Goal: Information Seeking & Learning: Check status

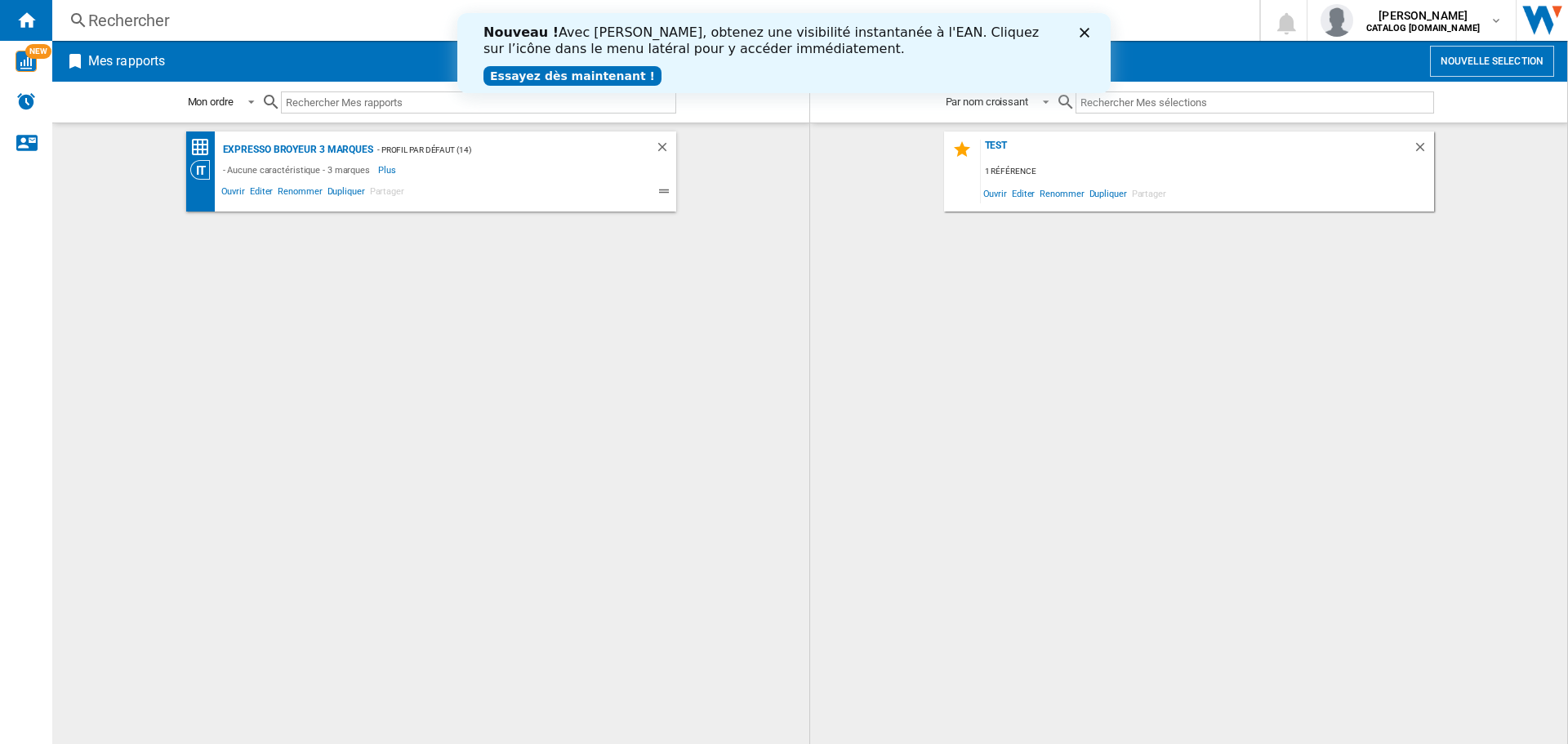
click at [1079, 30] on div "Nouveau ! Avec [PERSON_NAME], obtenez une visibilité instantanée à l'EAN. Cliqu…" at bounding box center [784, 52] width 601 height 67
click at [1083, 33] on icon "Fermer" at bounding box center [1084, 33] width 9 height 9
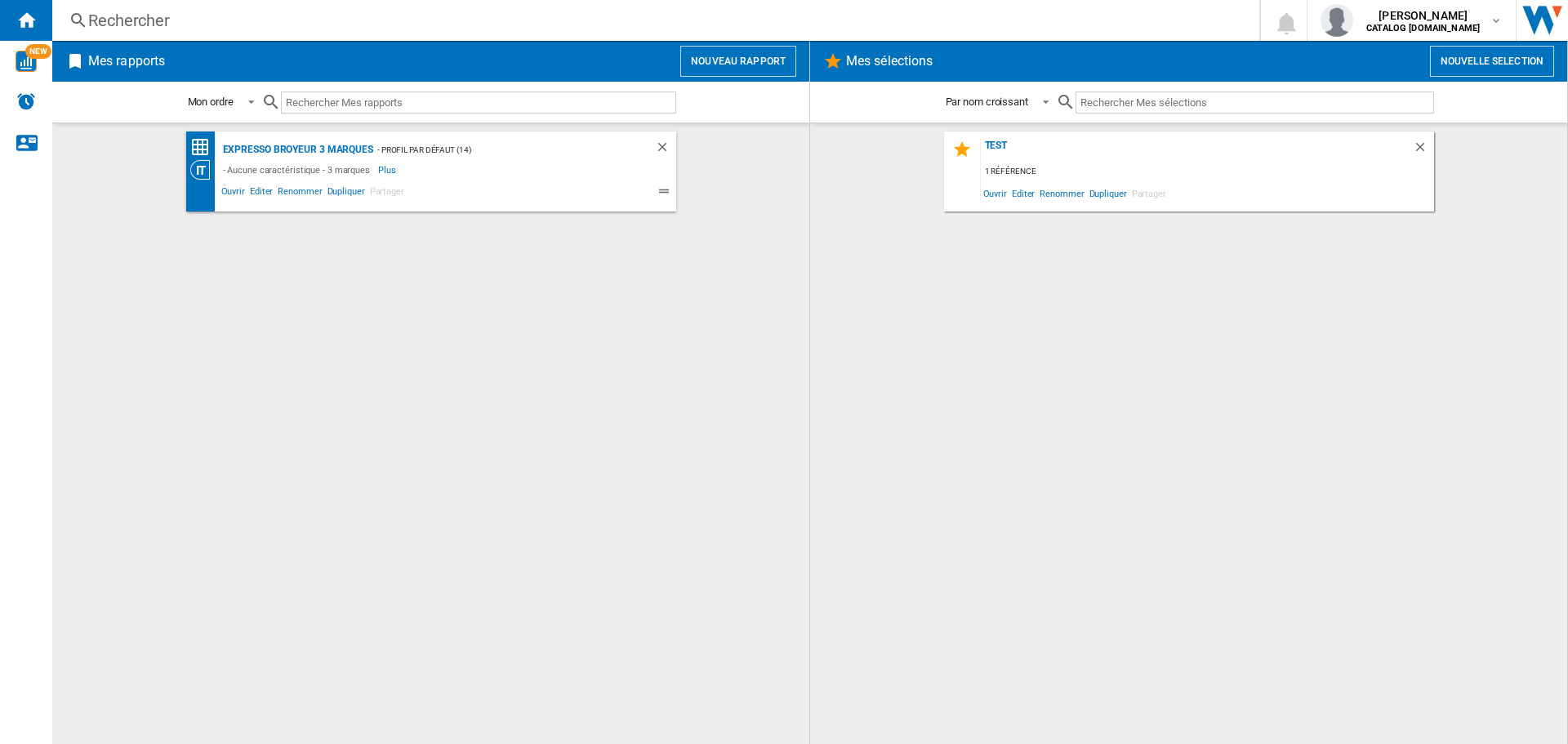
click at [305, 12] on div "Rechercher" at bounding box center [652, 21] width 1128 height 22
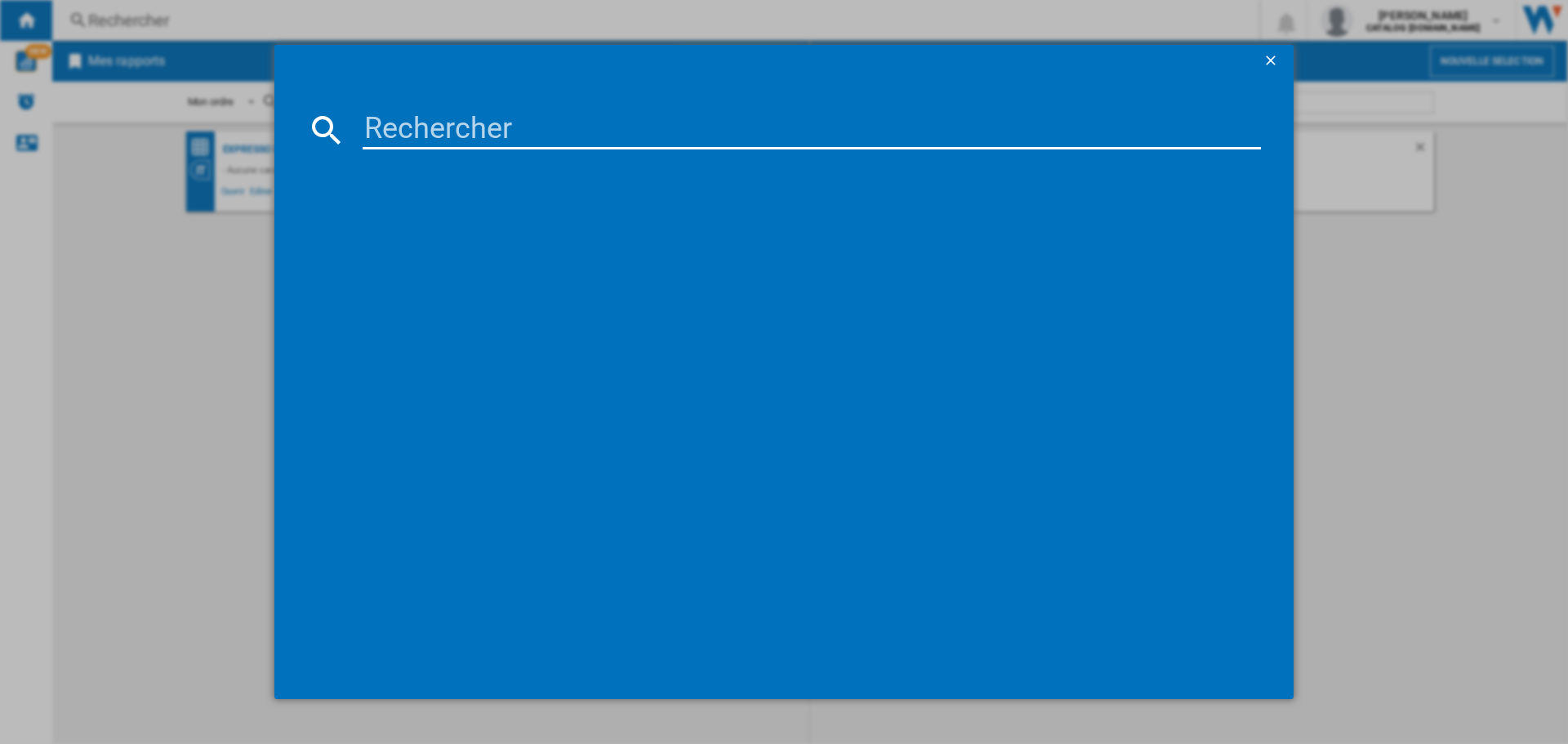
click at [424, 130] on input at bounding box center [812, 130] width 898 height 39
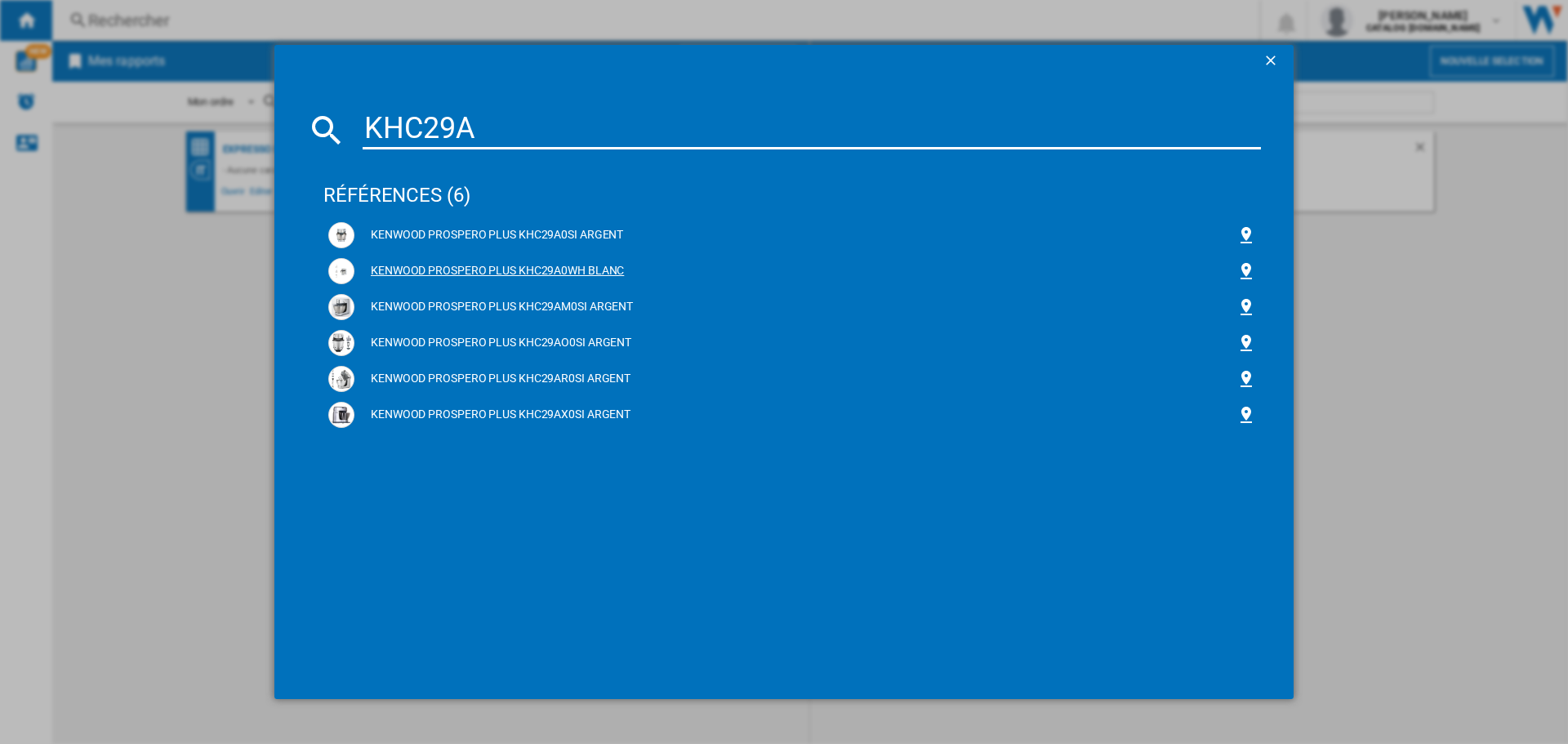
type input "KHC29A"
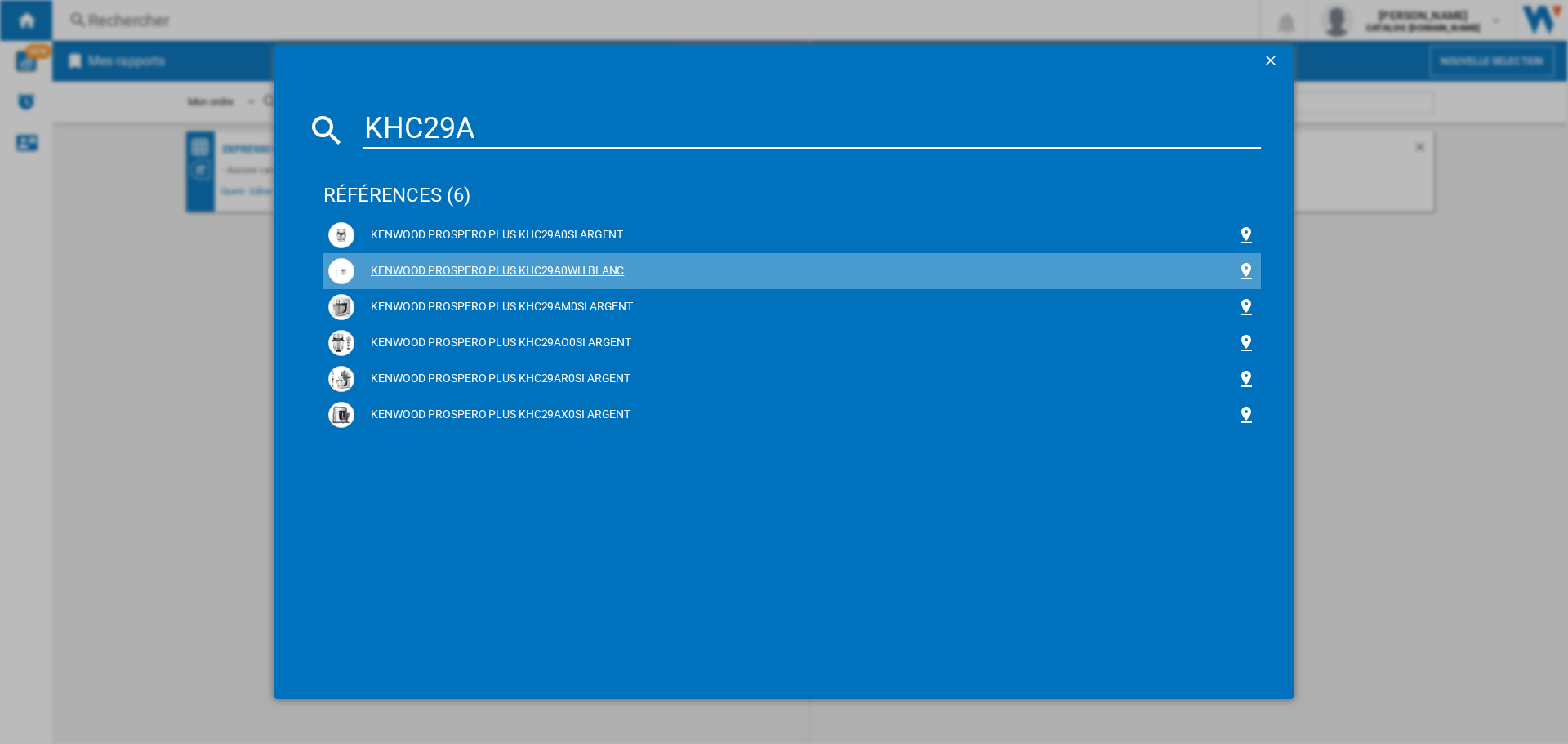
click at [575, 264] on div "KENWOOD PROSPERO PLUS KHC29A0WH BLANC" at bounding box center [795, 271] width 882 height 16
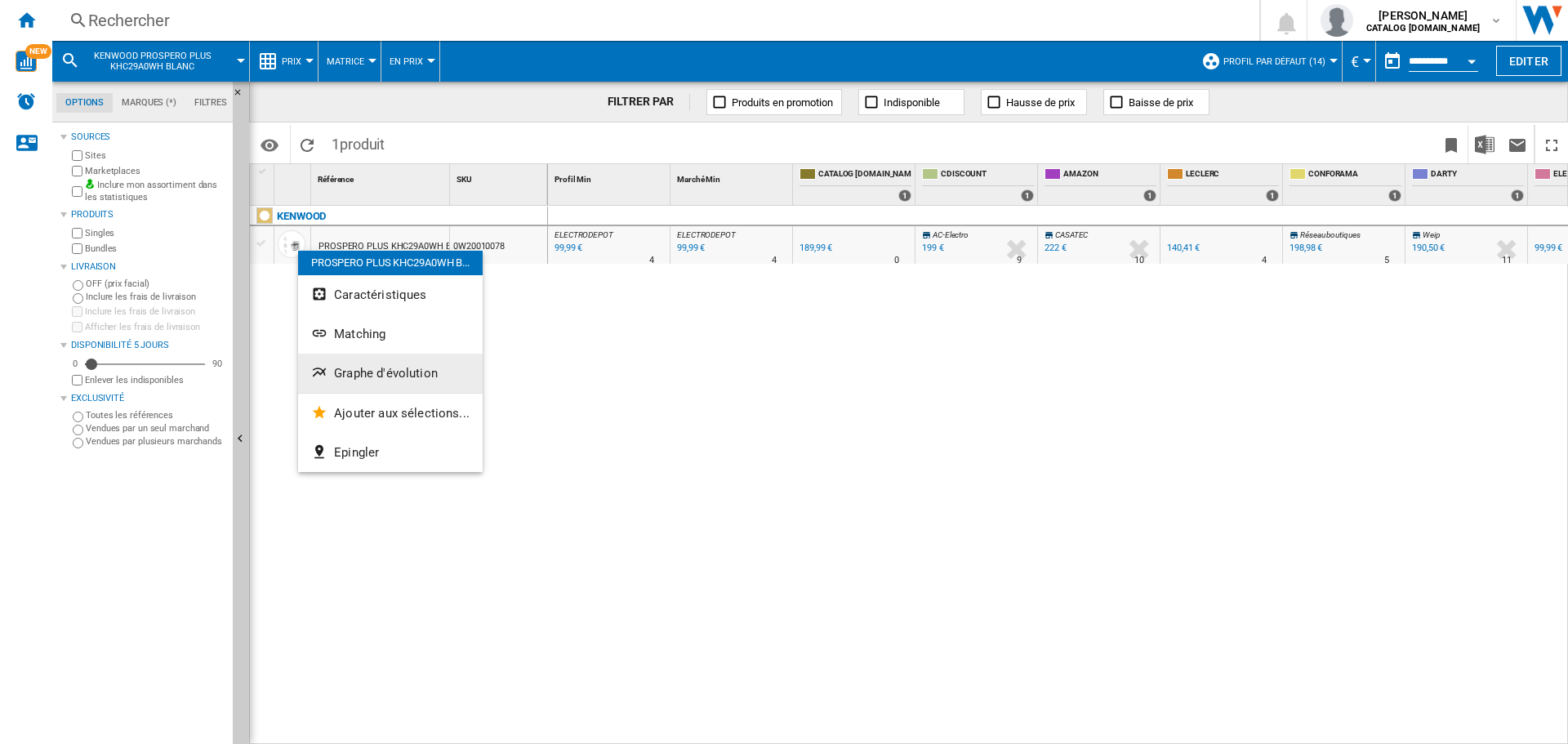
click at [357, 374] on span "Graphe d'évolution" at bounding box center [385, 373] width 104 height 15
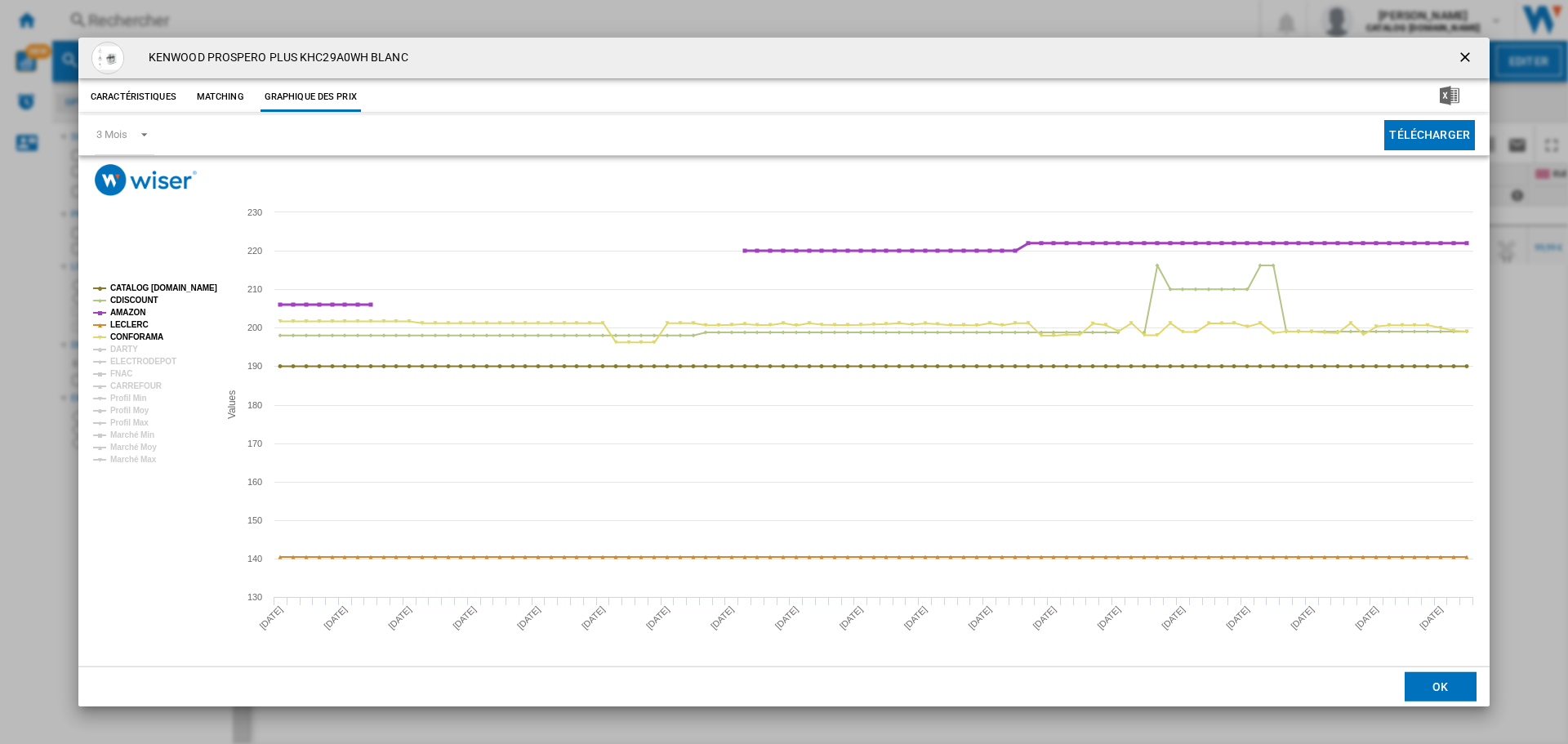
click at [127, 315] on tspan "AMAZON" at bounding box center [127, 312] width 35 height 9
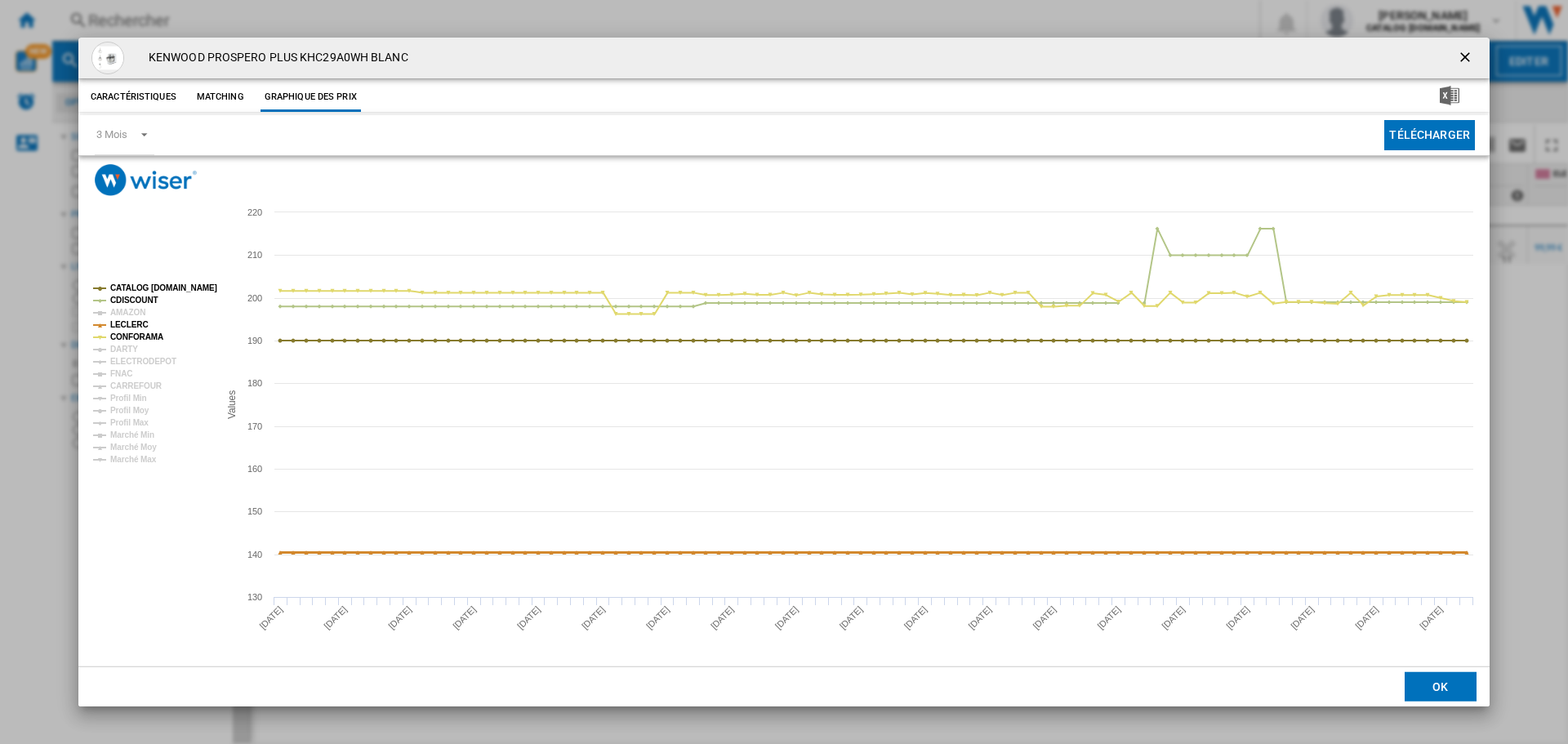
click at [127, 324] on tspan "LECLERC" at bounding box center [129, 325] width 38 height 9
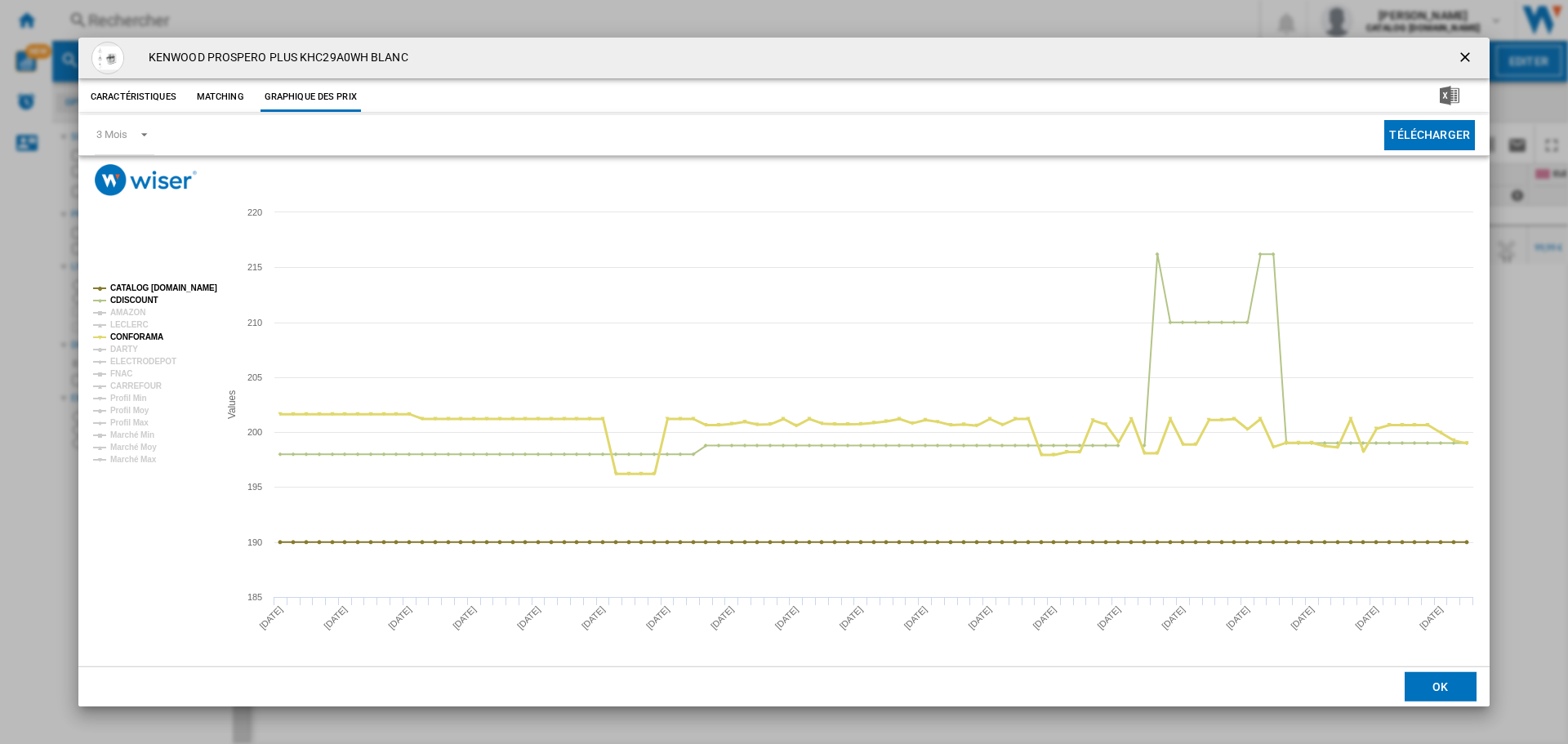
click at [125, 339] on tspan "CONFORAMA" at bounding box center [137, 337] width 53 height 9
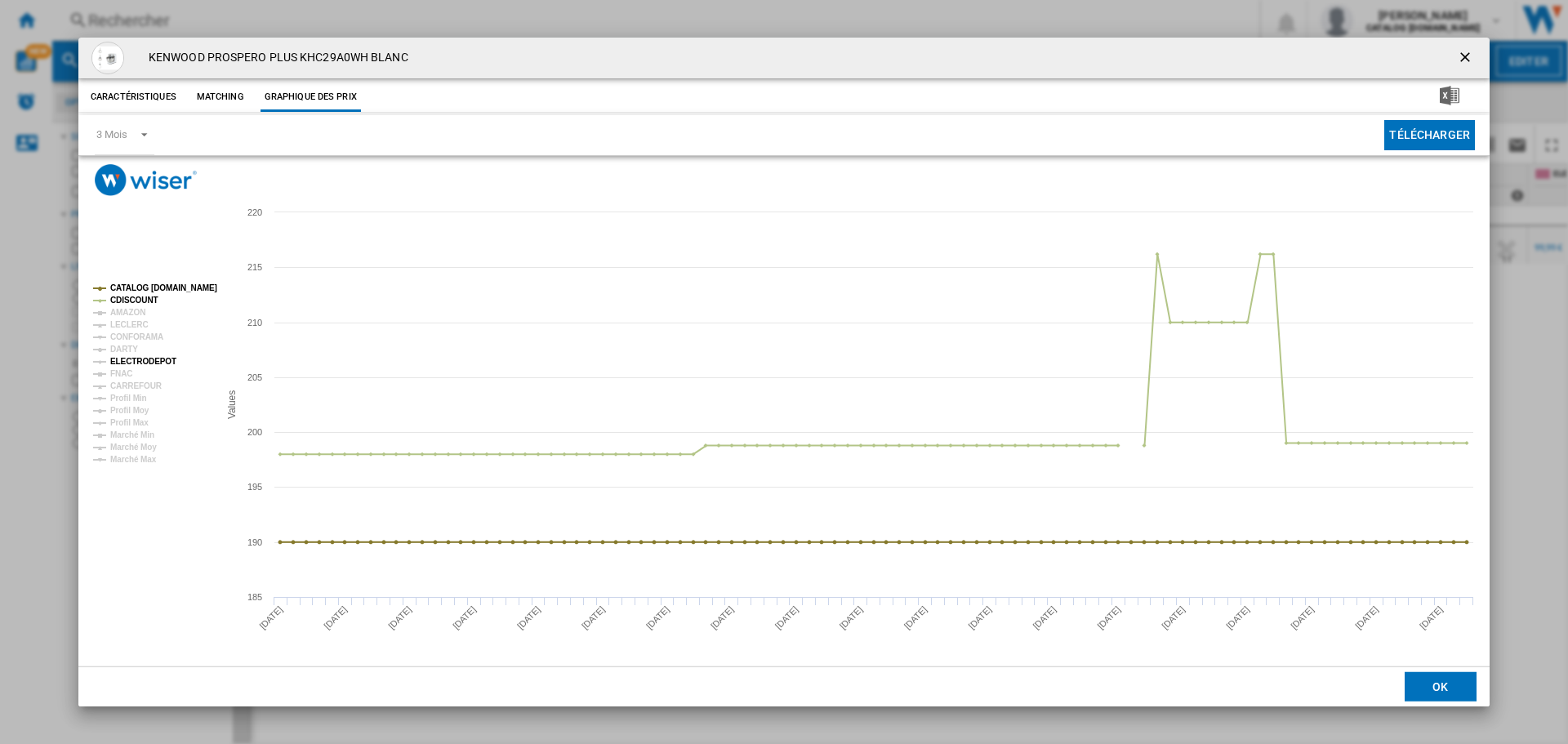
click at [135, 358] on tspan "ELECTRODEPOT" at bounding box center [143, 362] width 67 height 9
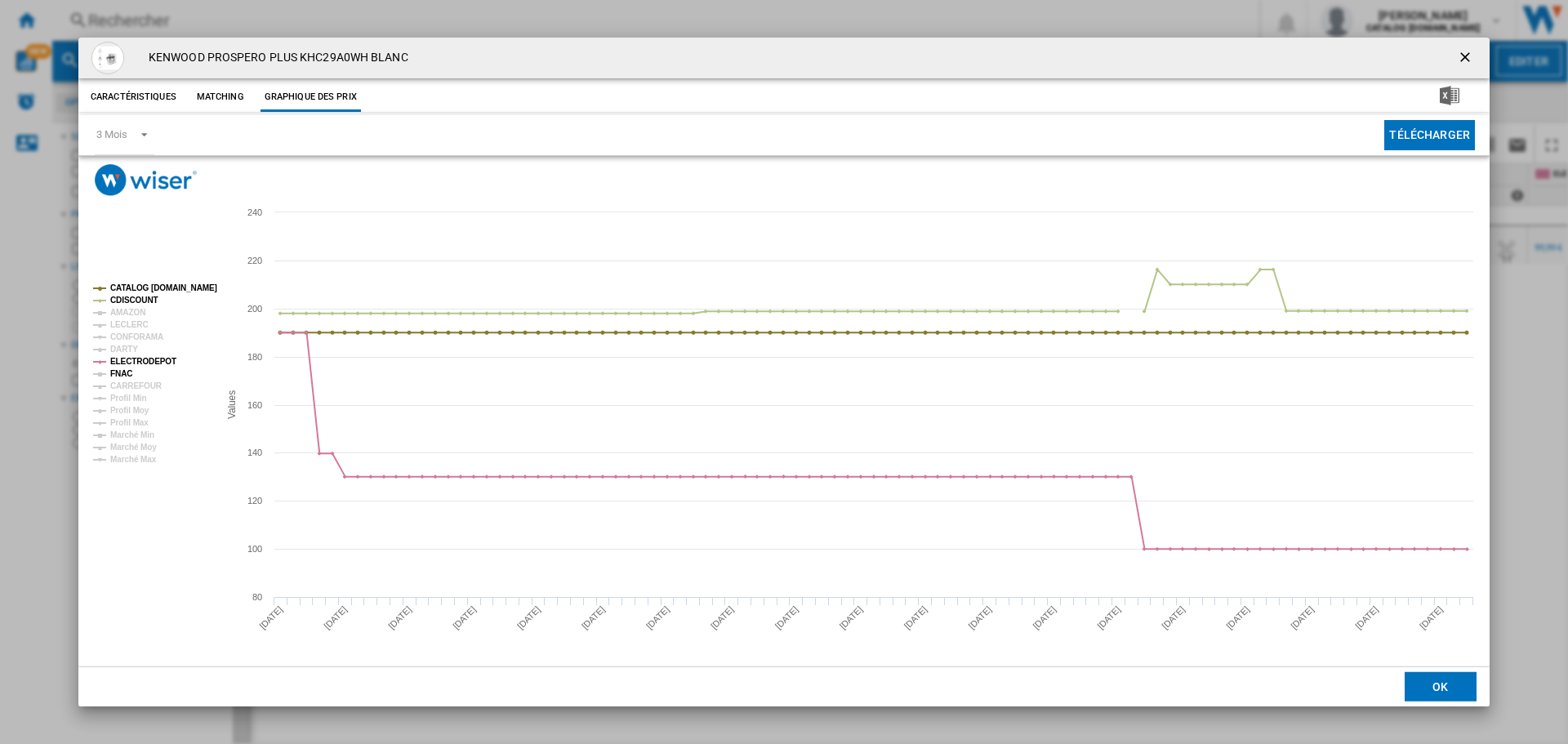
click at [119, 370] on tspan "FNAC" at bounding box center [122, 374] width 22 height 9
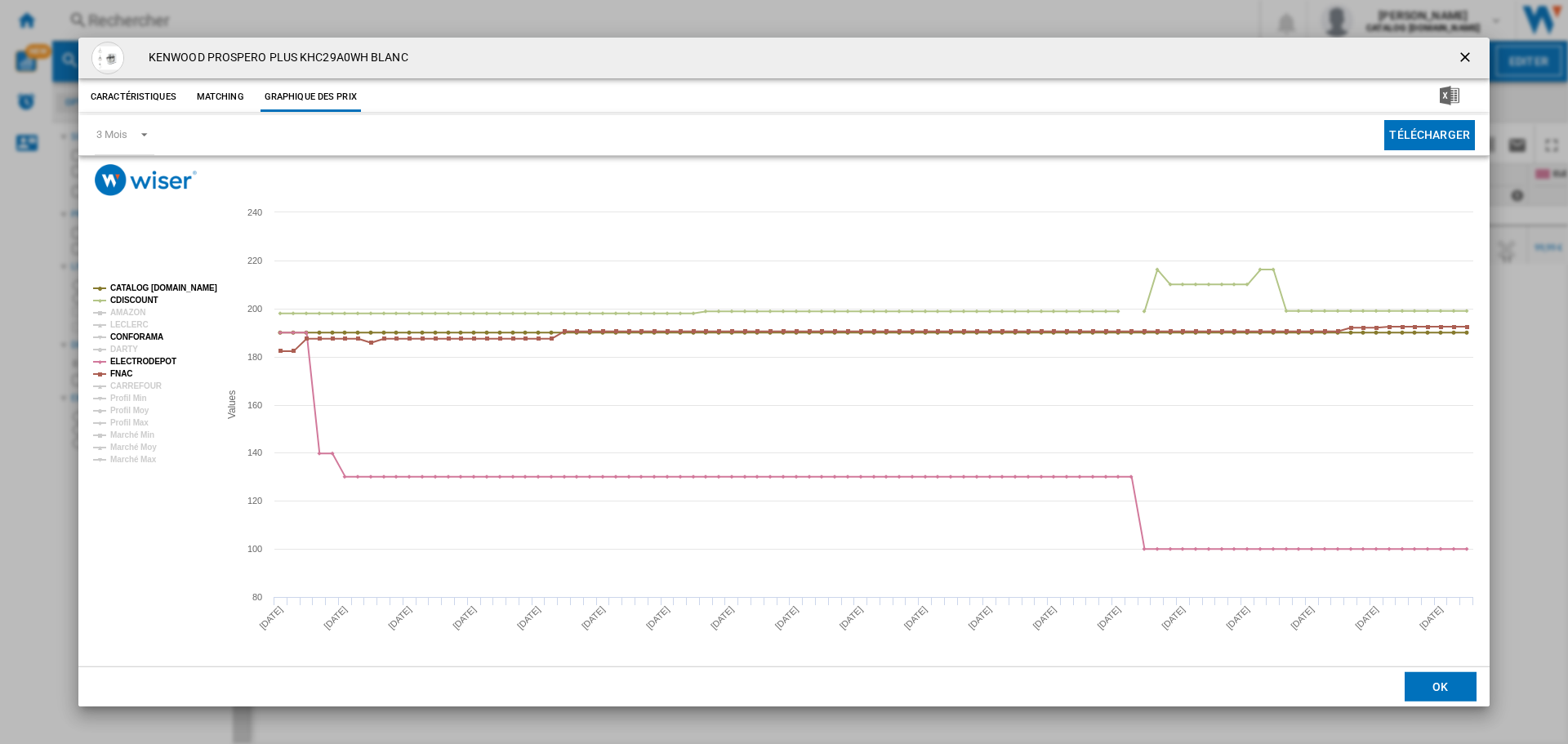
click at [120, 335] on tspan "CONFORAMA" at bounding box center [137, 337] width 53 height 9
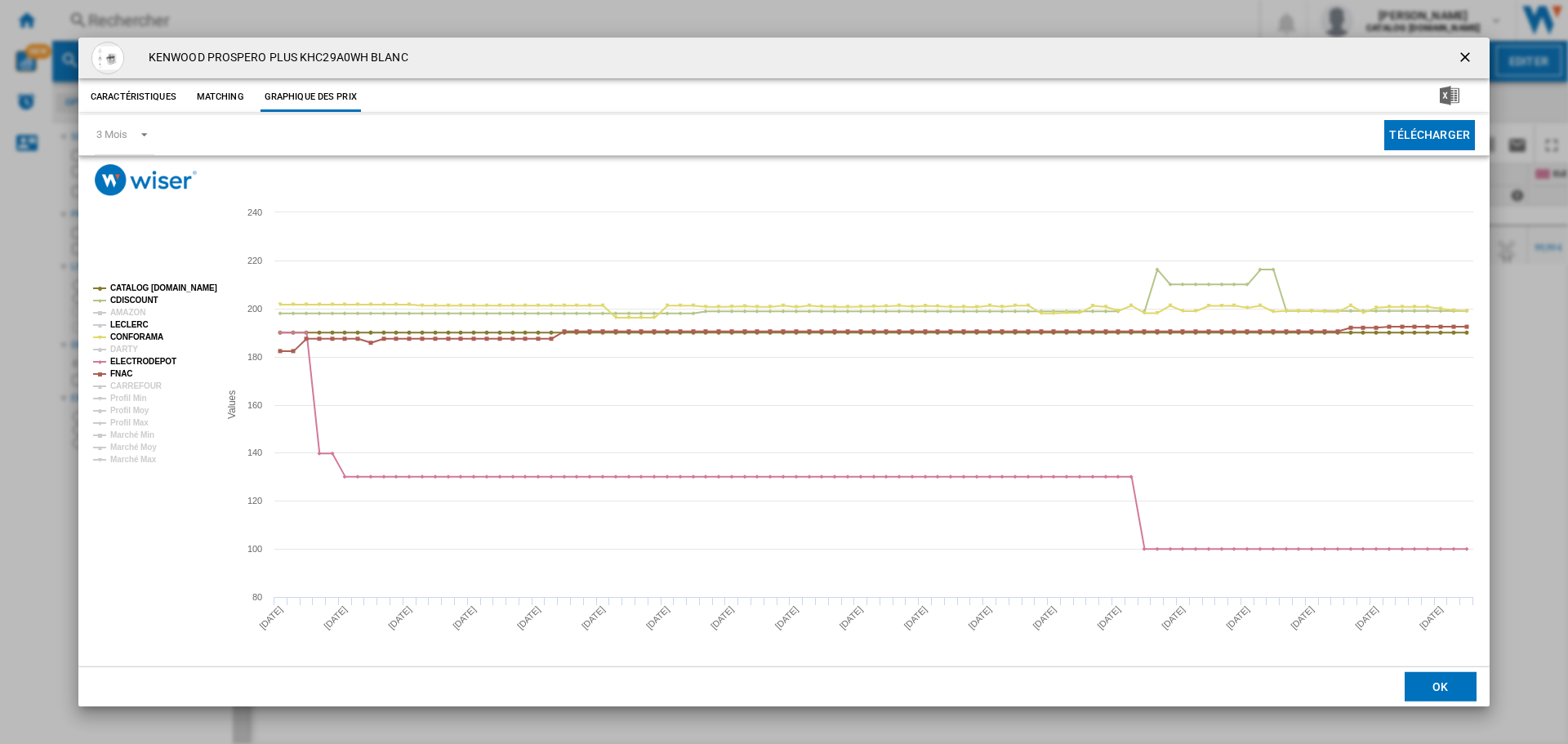
click at [120, 323] on tspan "LECLERC" at bounding box center [129, 325] width 38 height 9
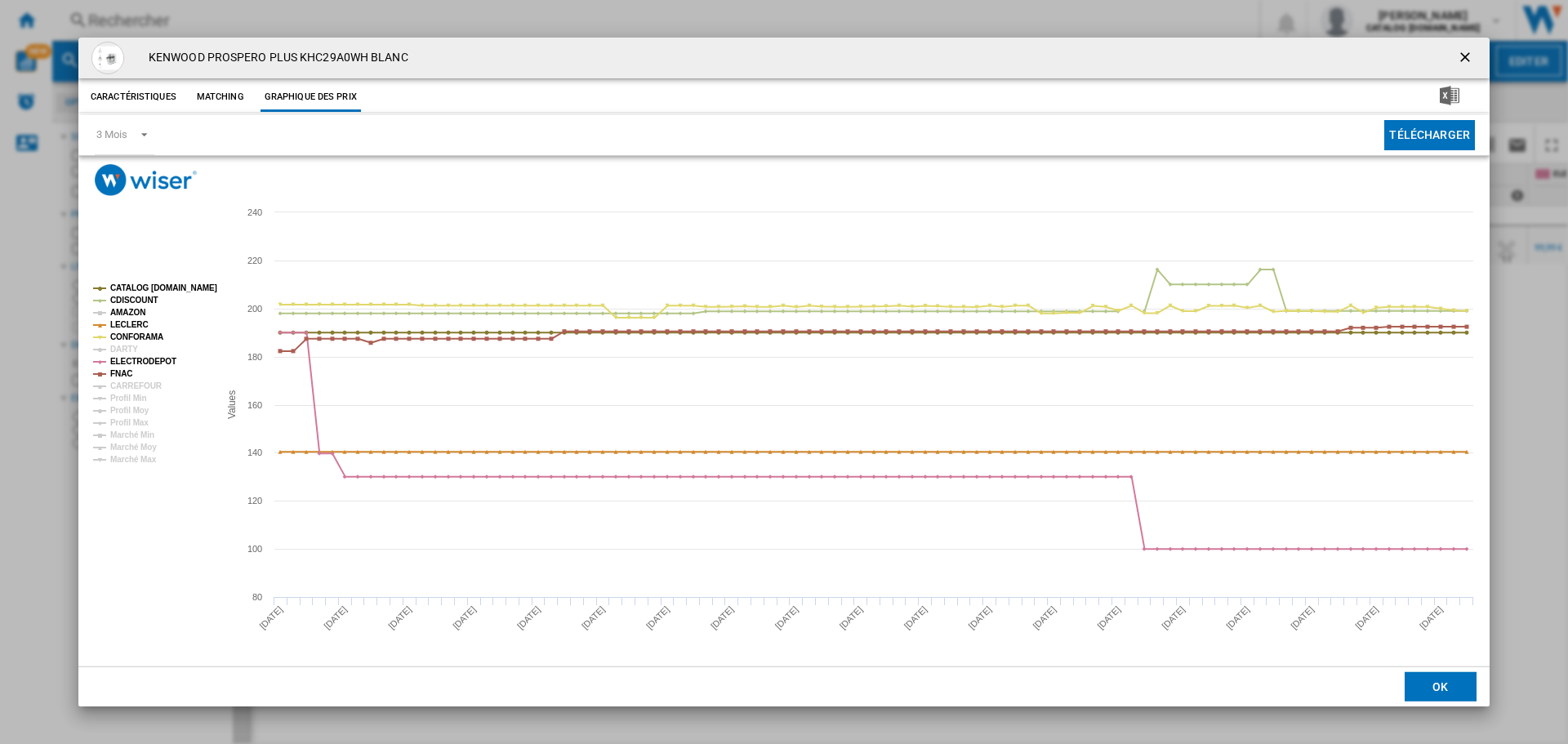
click at [120, 312] on tspan "AMAZON" at bounding box center [127, 312] width 35 height 9
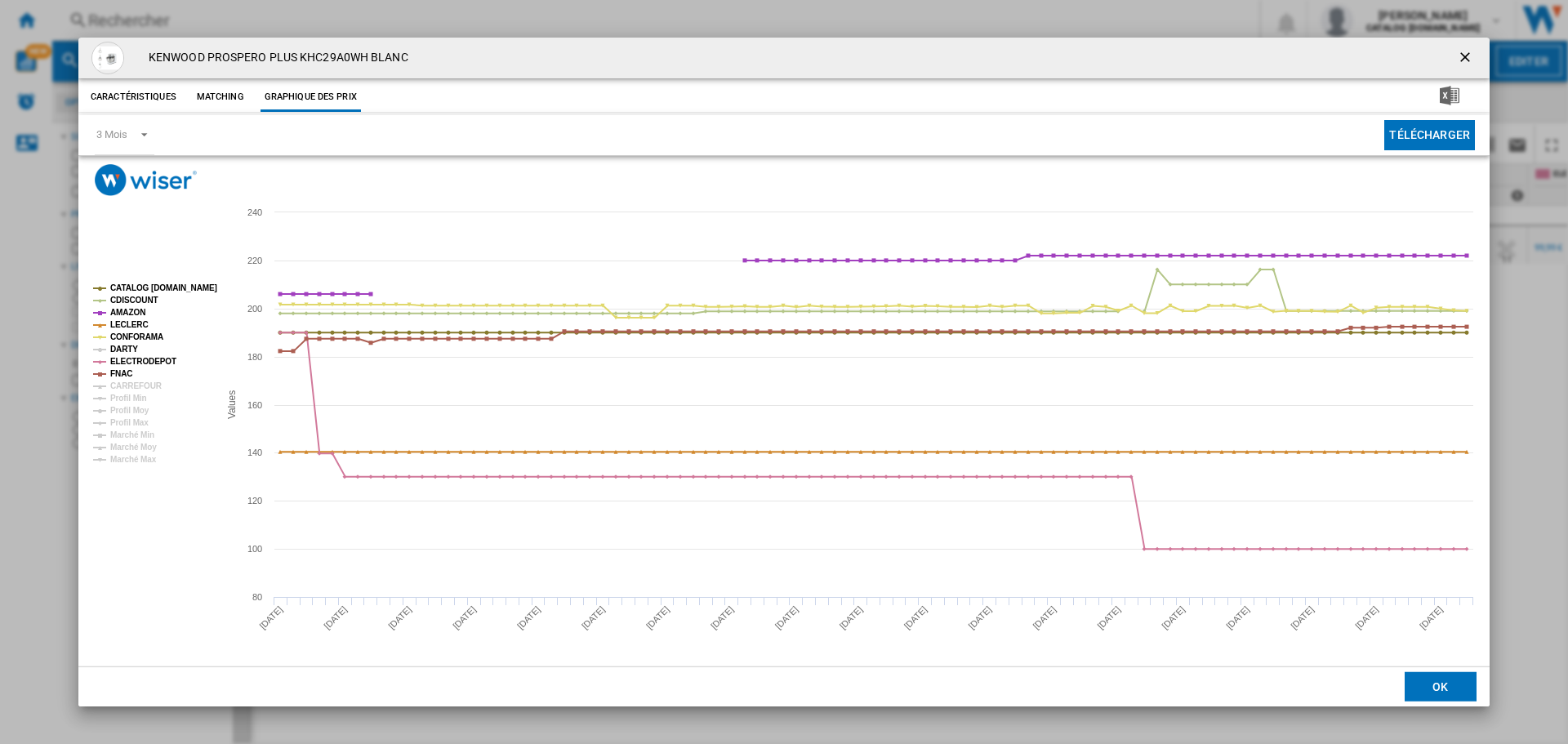
click at [122, 353] on tspan "DARTY" at bounding box center [125, 350] width 28 height 9
click at [118, 348] on tspan "DARTY" at bounding box center [125, 350] width 28 height 9
click at [124, 334] on tspan "CONFORAMA" at bounding box center [137, 337] width 53 height 9
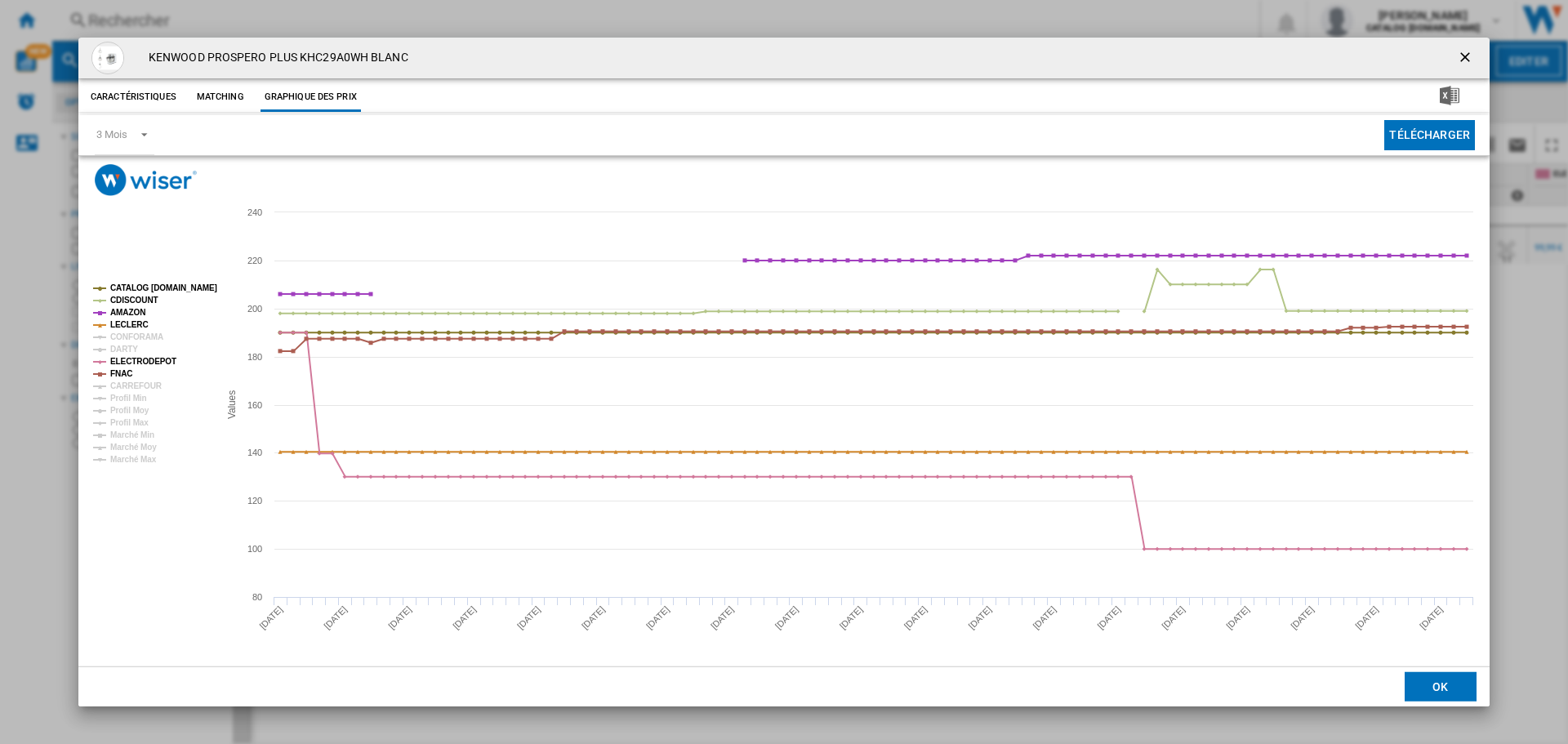
click at [127, 336] on tspan "CONFORAMA" at bounding box center [137, 337] width 53 height 9
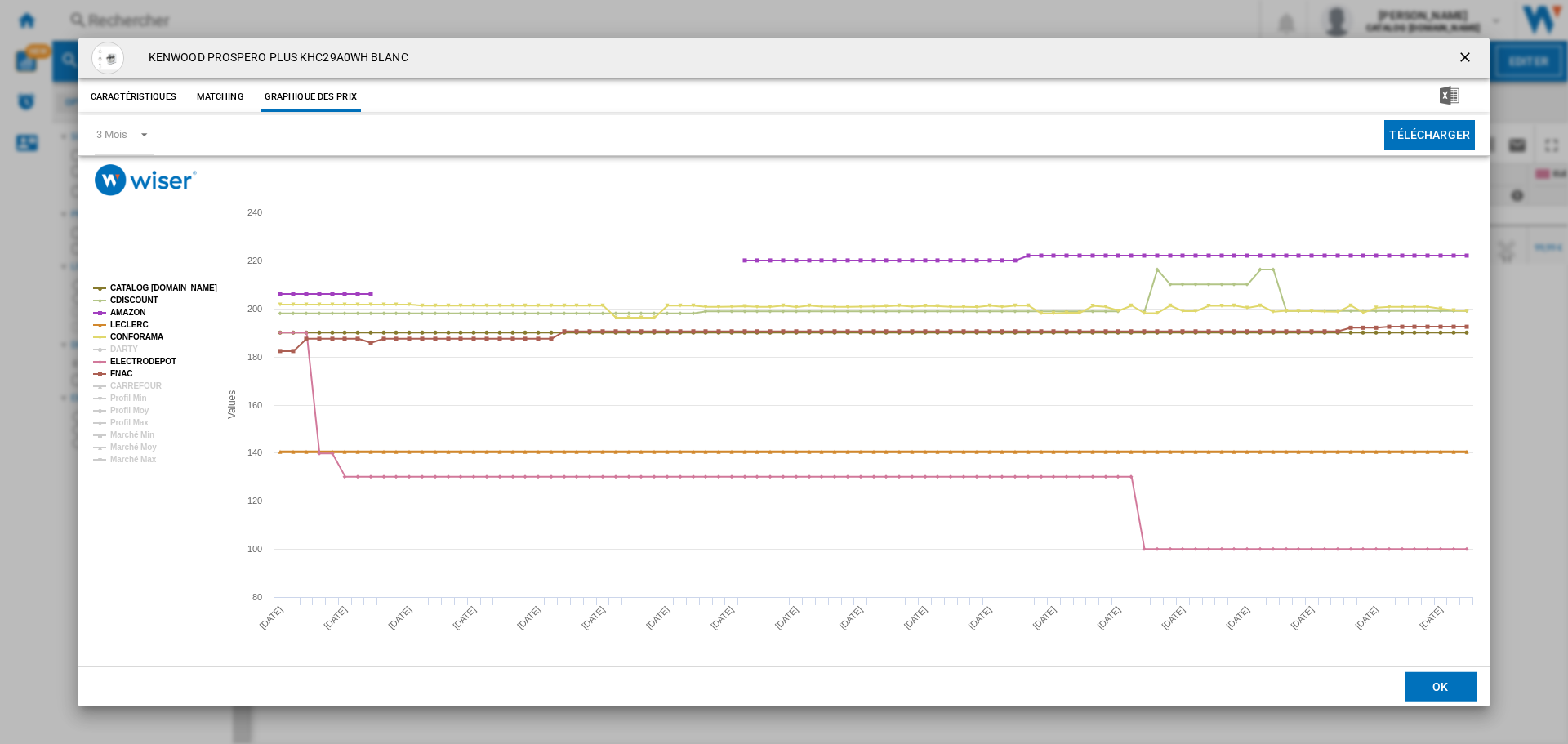
click at [122, 320] on tspan "LECLERC" at bounding box center [129, 325] width 38 height 9
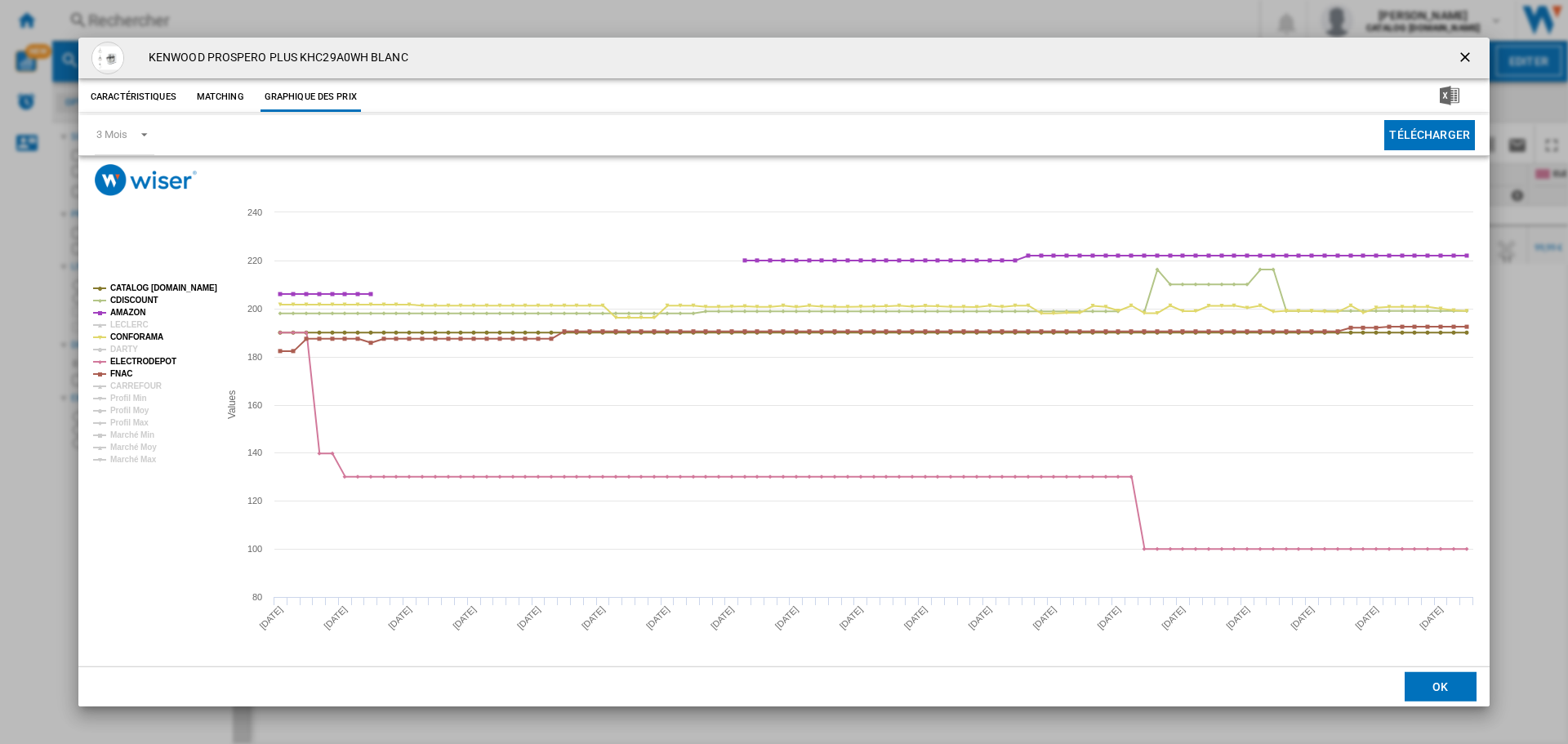
click at [125, 323] on tspan "LECLERC" at bounding box center [129, 325] width 38 height 9
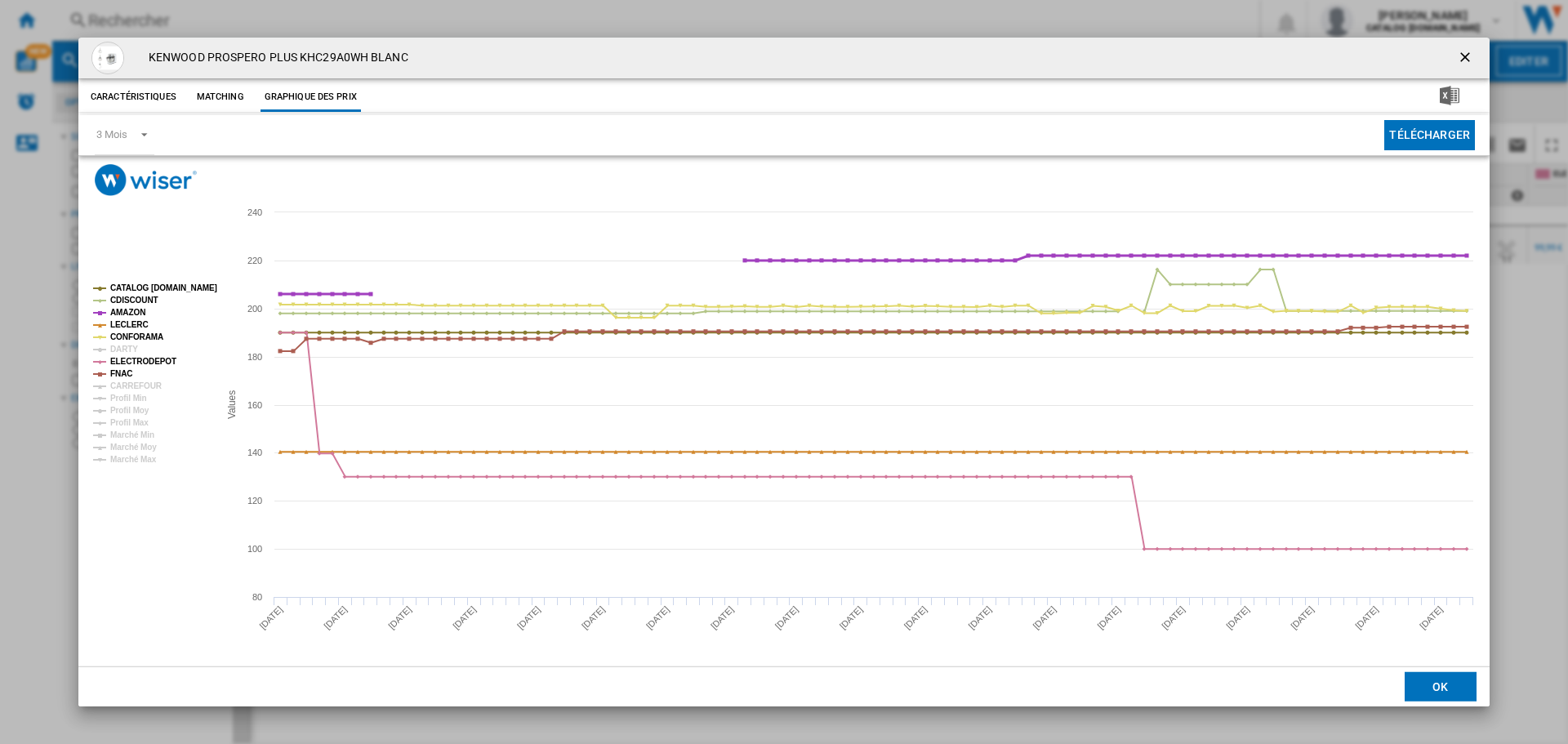
click at [125, 308] on tspan "AMAZON" at bounding box center [127, 312] width 35 height 9
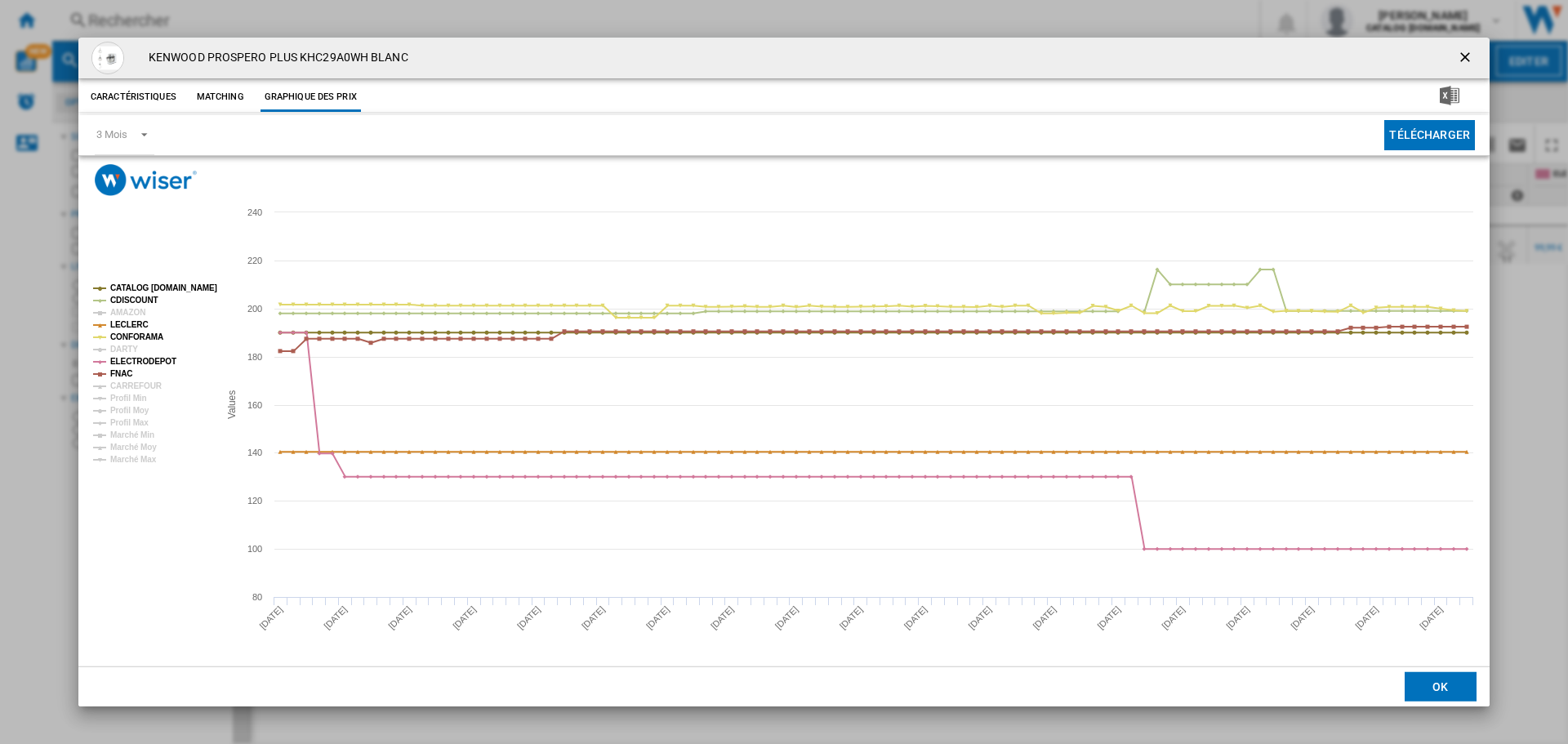
click at [125, 308] on tspan "AMAZON" at bounding box center [127, 312] width 35 height 9
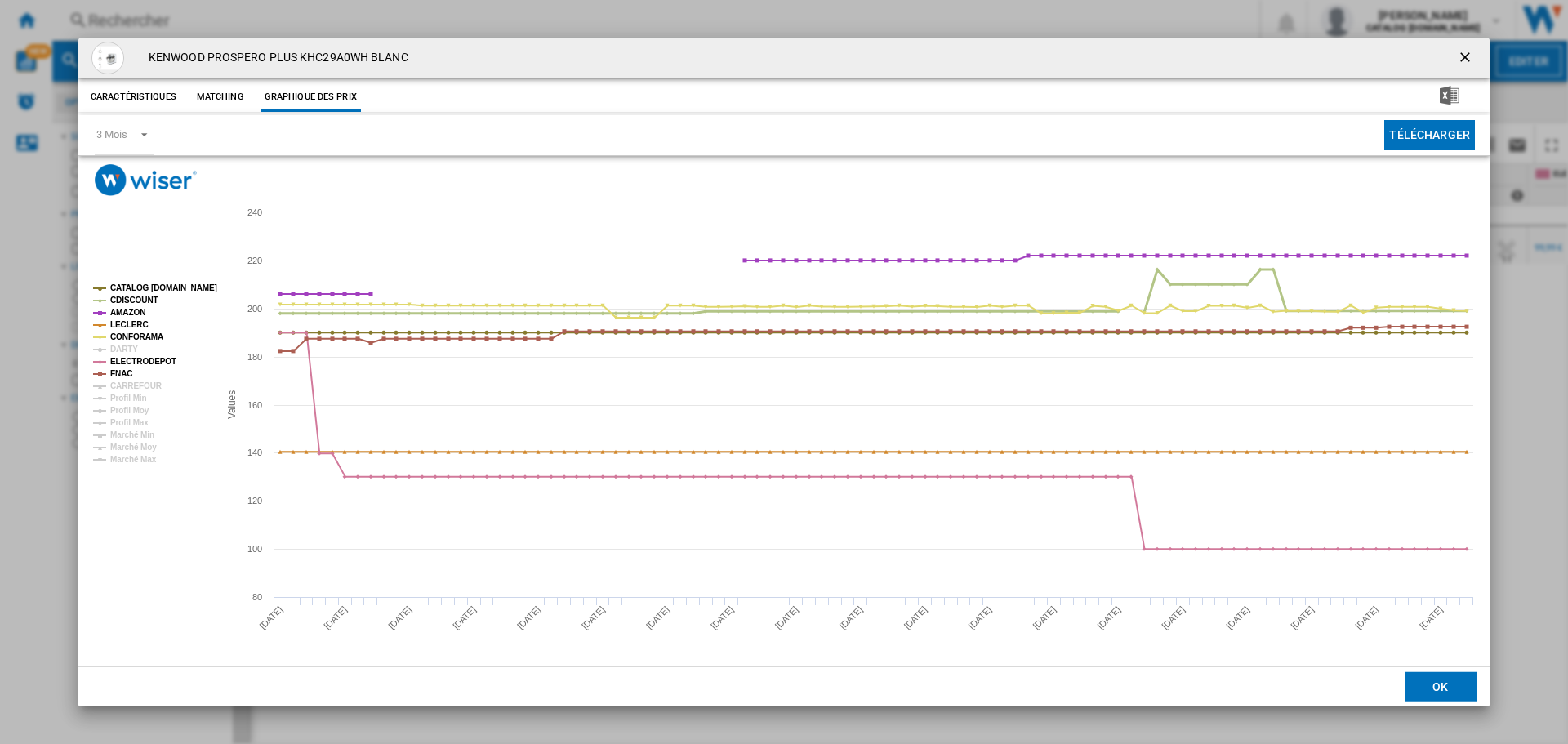
click at [122, 298] on tspan "CDISCOUNT" at bounding box center [134, 300] width 48 height 9
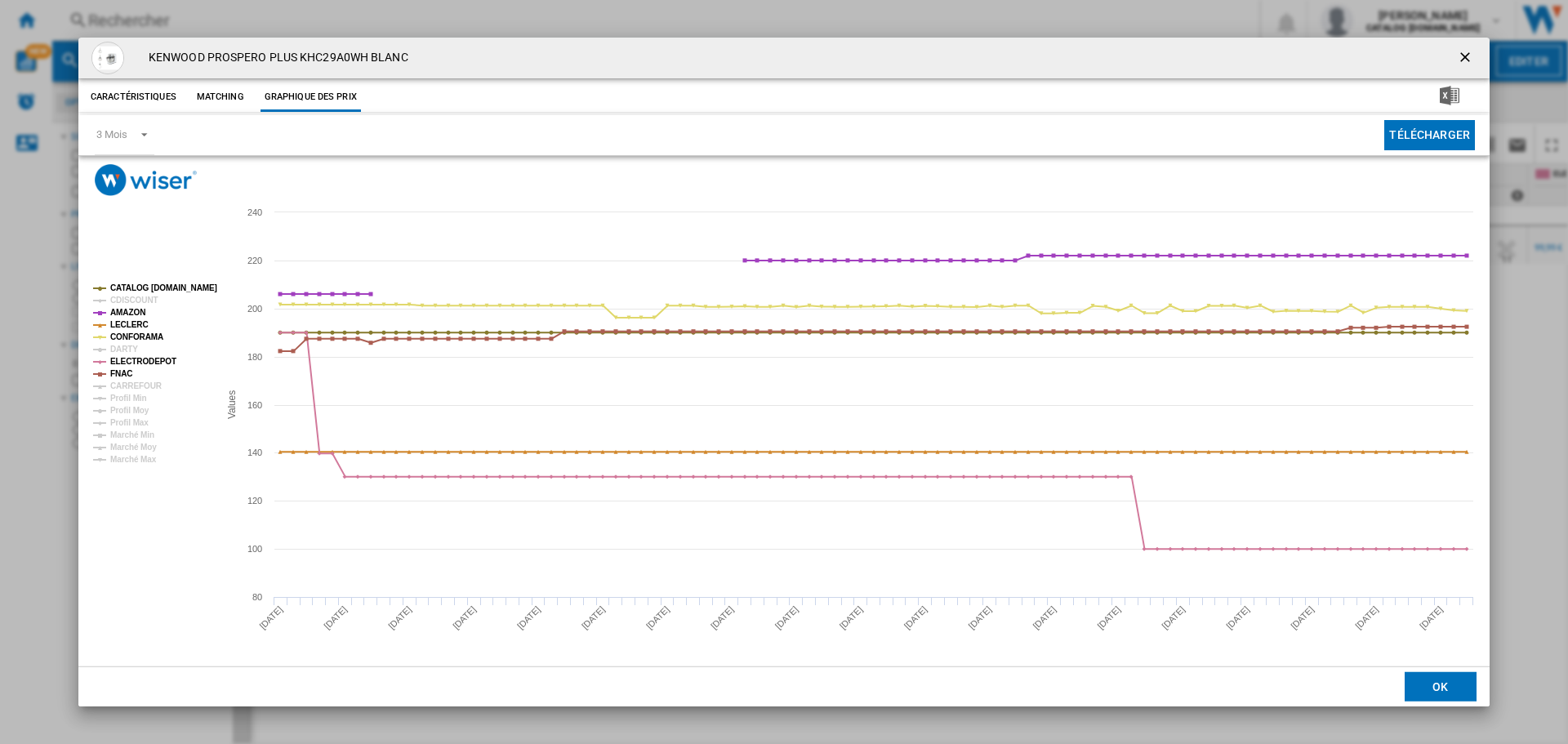
click at [122, 298] on tspan "CDISCOUNT" at bounding box center [134, 300] width 48 height 9
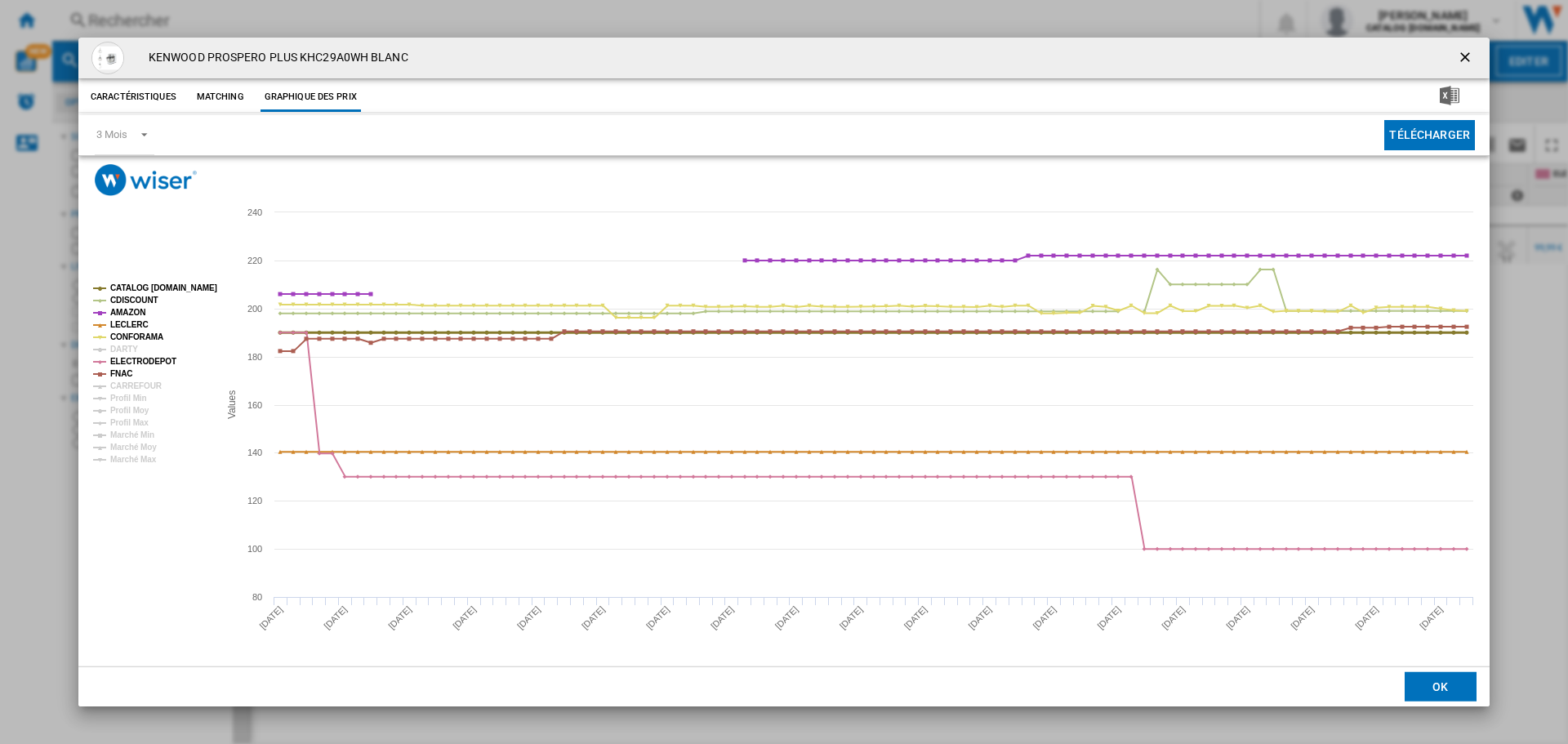
click at [125, 289] on tspan "CATALOG [DOMAIN_NAME]" at bounding box center [164, 288] width 107 height 9
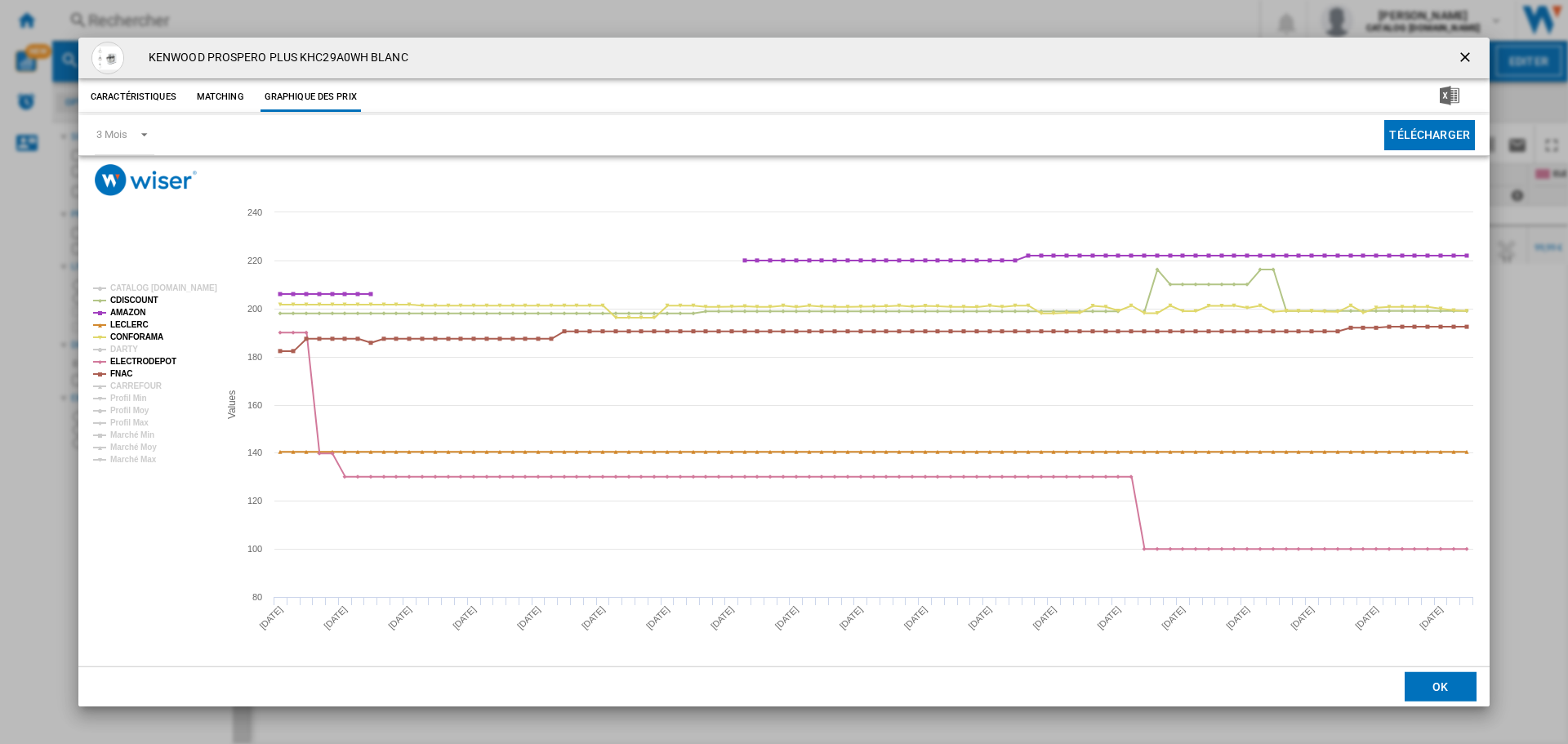
click at [125, 289] on tspan "CATALOG [DOMAIN_NAME]" at bounding box center [164, 288] width 107 height 9
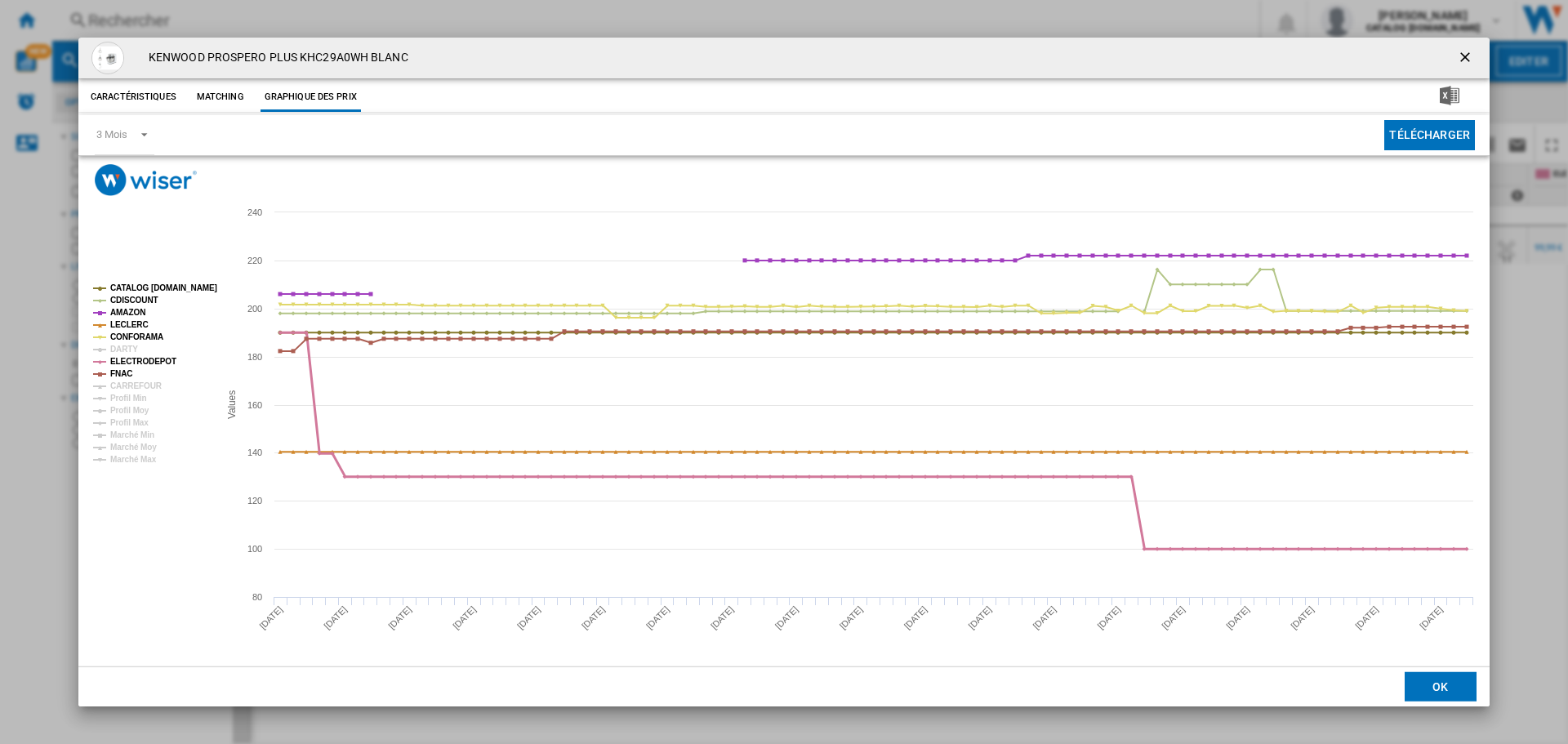
click at [120, 364] on tspan "ELECTRODEPOT" at bounding box center [143, 362] width 67 height 9
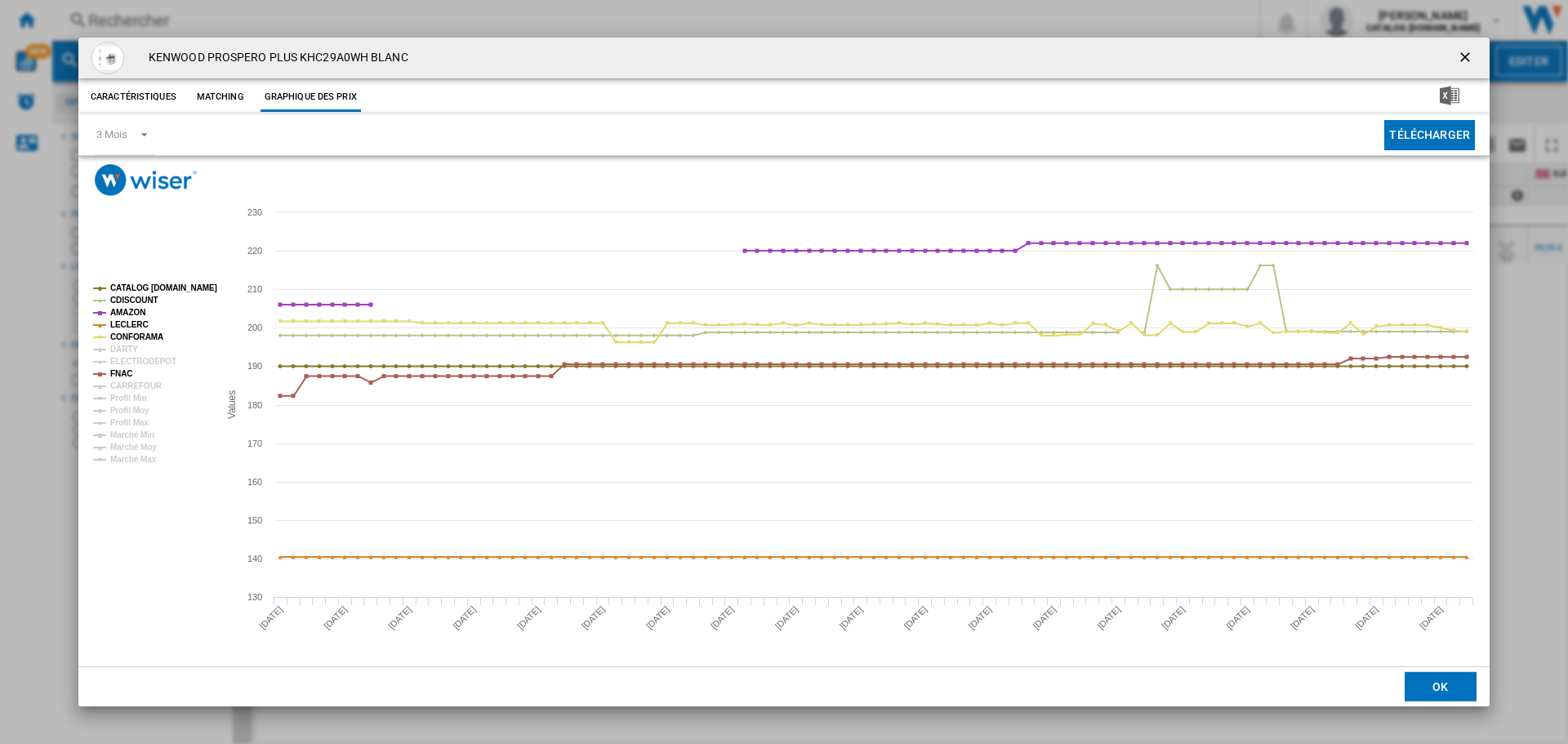
click at [118, 359] on tspan "ELECTRODEPOT" at bounding box center [143, 362] width 67 height 9
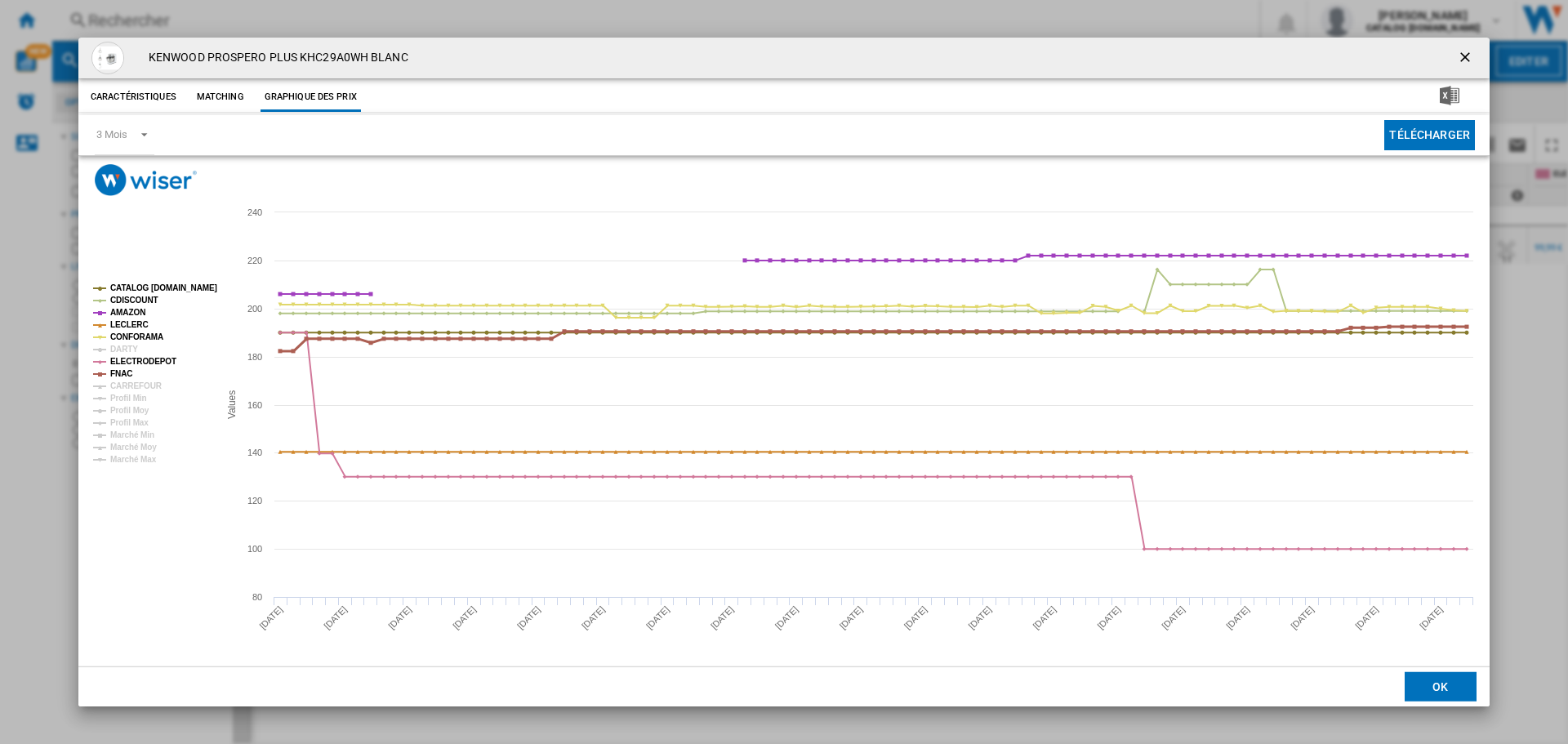
click at [117, 377] on tspan "FNAC" at bounding box center [122, 374] width 22 height 9
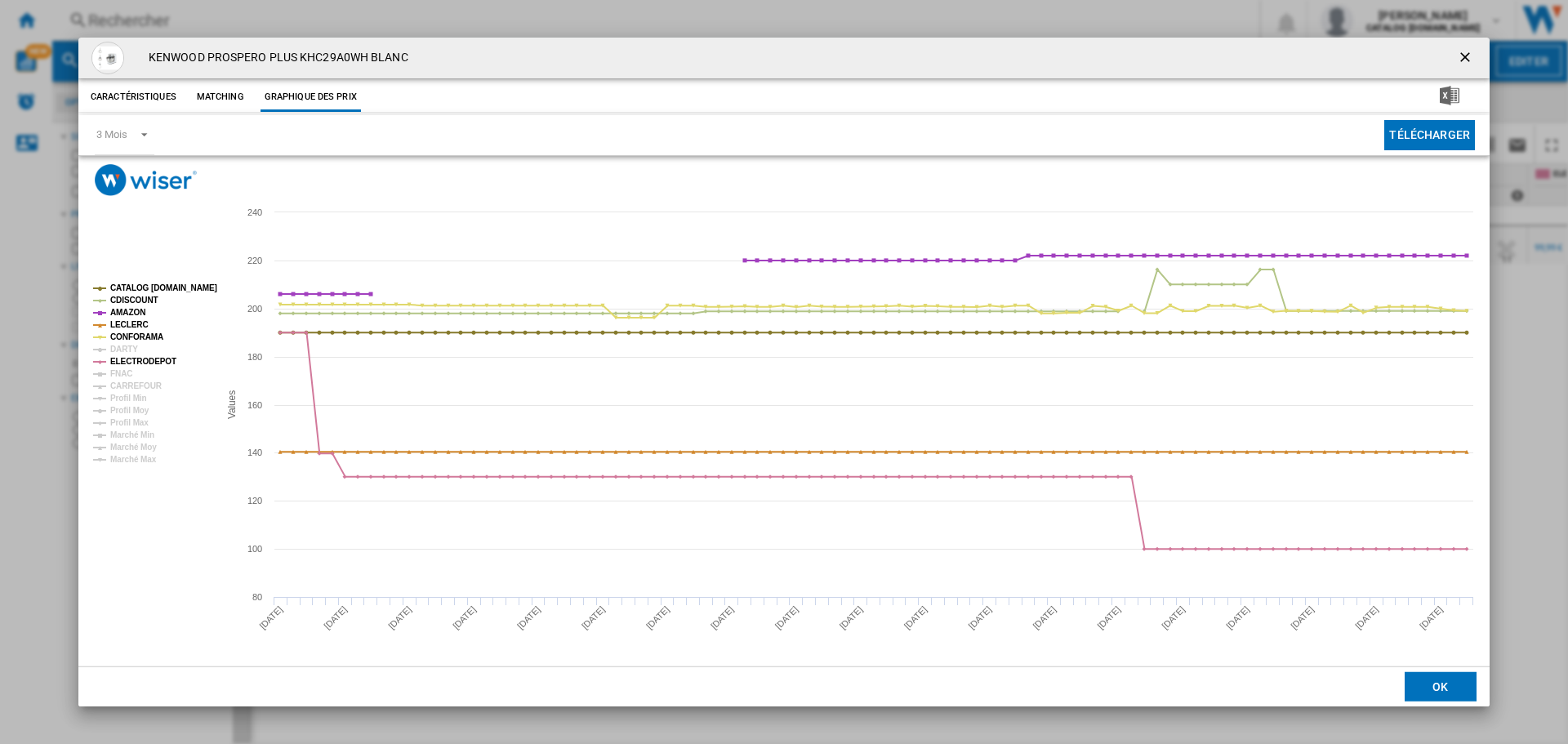
click at [117, 377] on tspan "FNAC" at bounding box center [122, 374] width 22 height 9
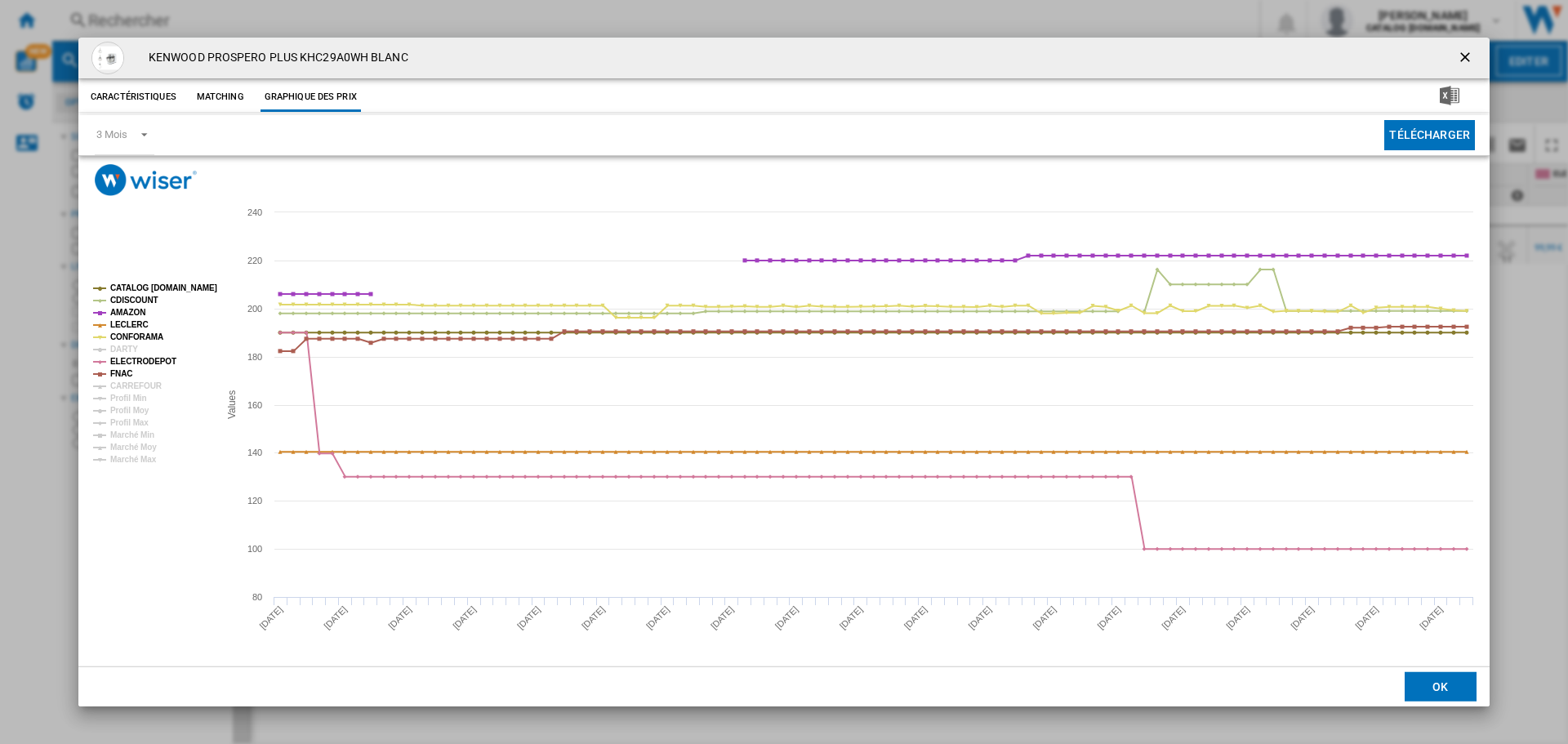
click at [312, 683] on md-dialog-actions "OK" at bounding box center [784, 686] width 1411 height 41
